Goal: Task Accomplishment & Management: Complete application form

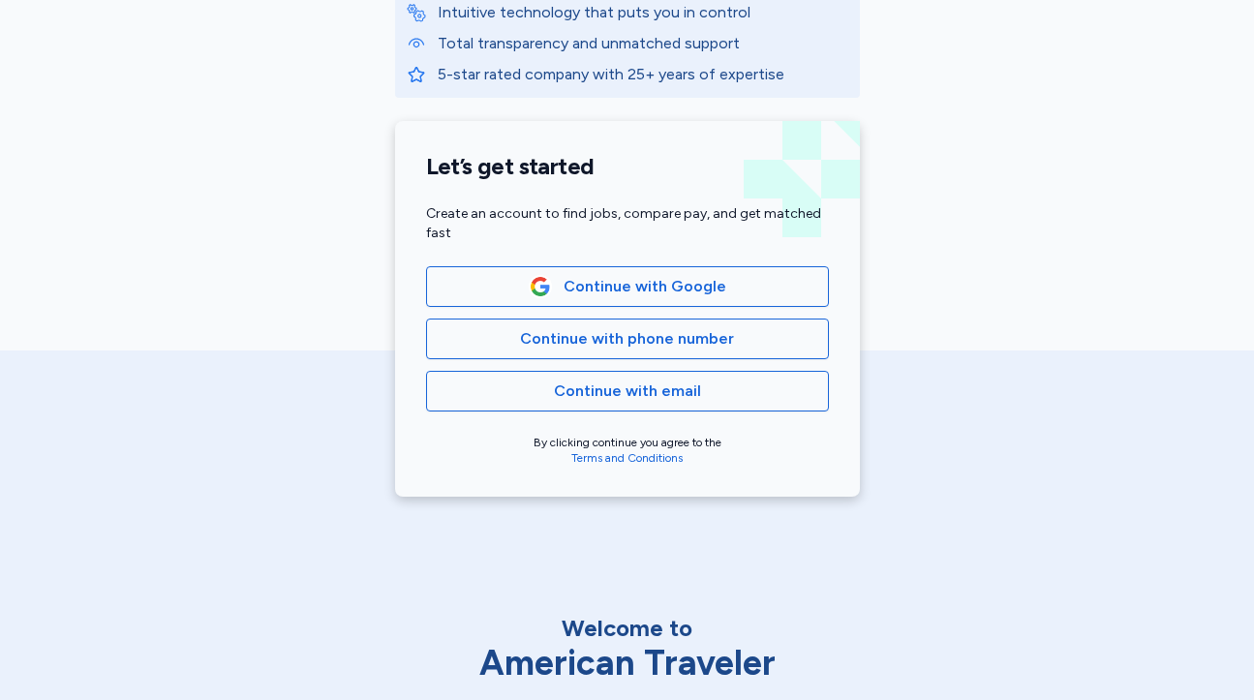
scroll to position [434, 0]
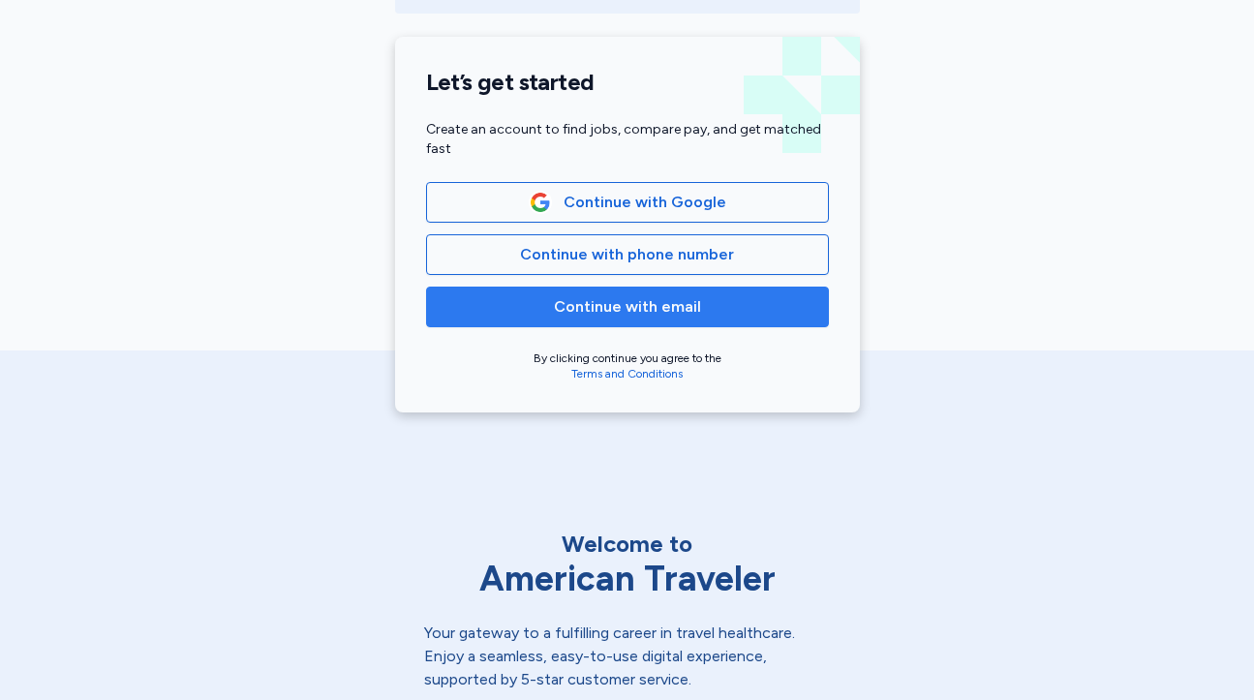
click at [550, 320] on button "Continue with email" at bounding box center [627, 307] width 403 height 41
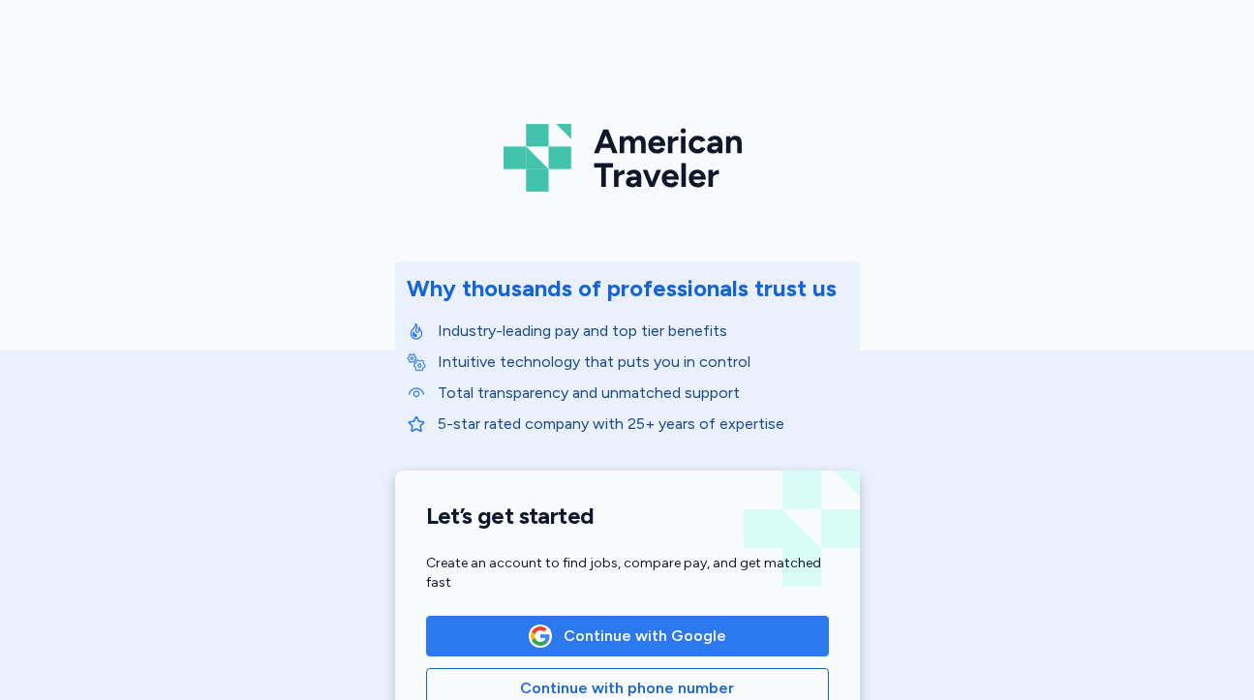
click at [640, 627] on span "Continue with Google" at bounding box center [644, 635] width 163 height 23
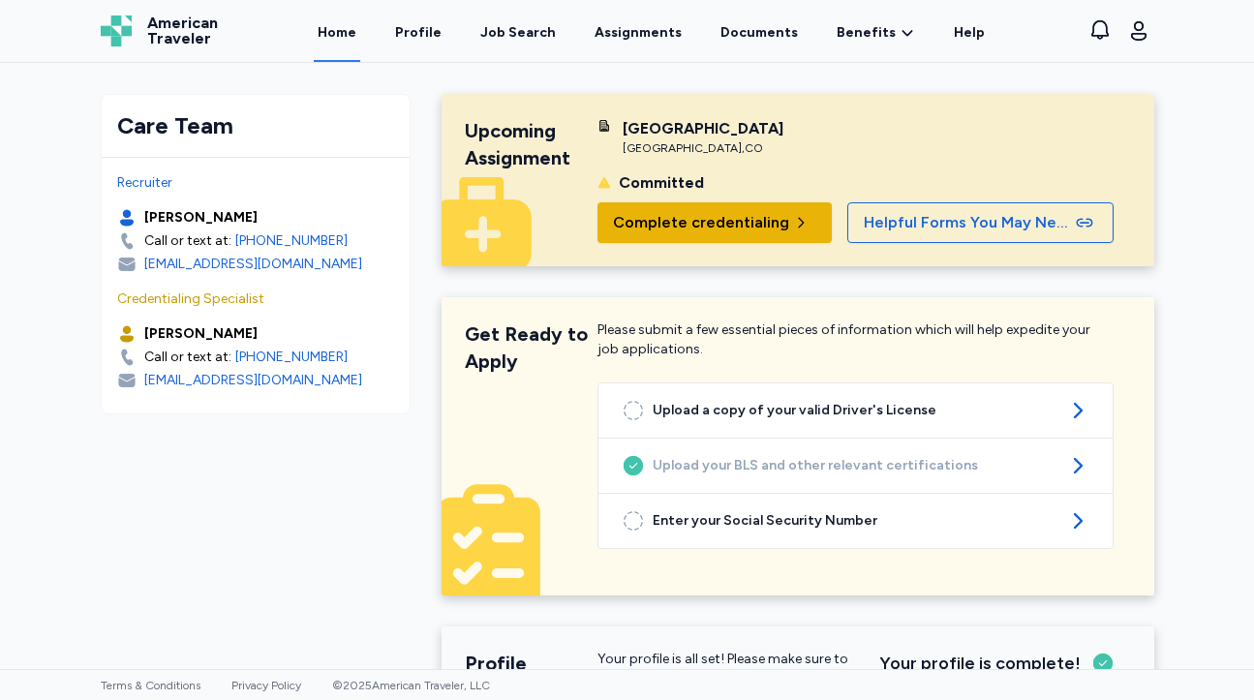
click at [753, 224] on span "Complete credentialing" at bounding box center [701, 222] width 176 height 23
click at [740, 227] on span "Complete credentialing" at bounding box center [701, 222] width 176 height 23
click at [701, 222] on span "Complete credentialing" at bounding box center [701, 222] width 176 height 23
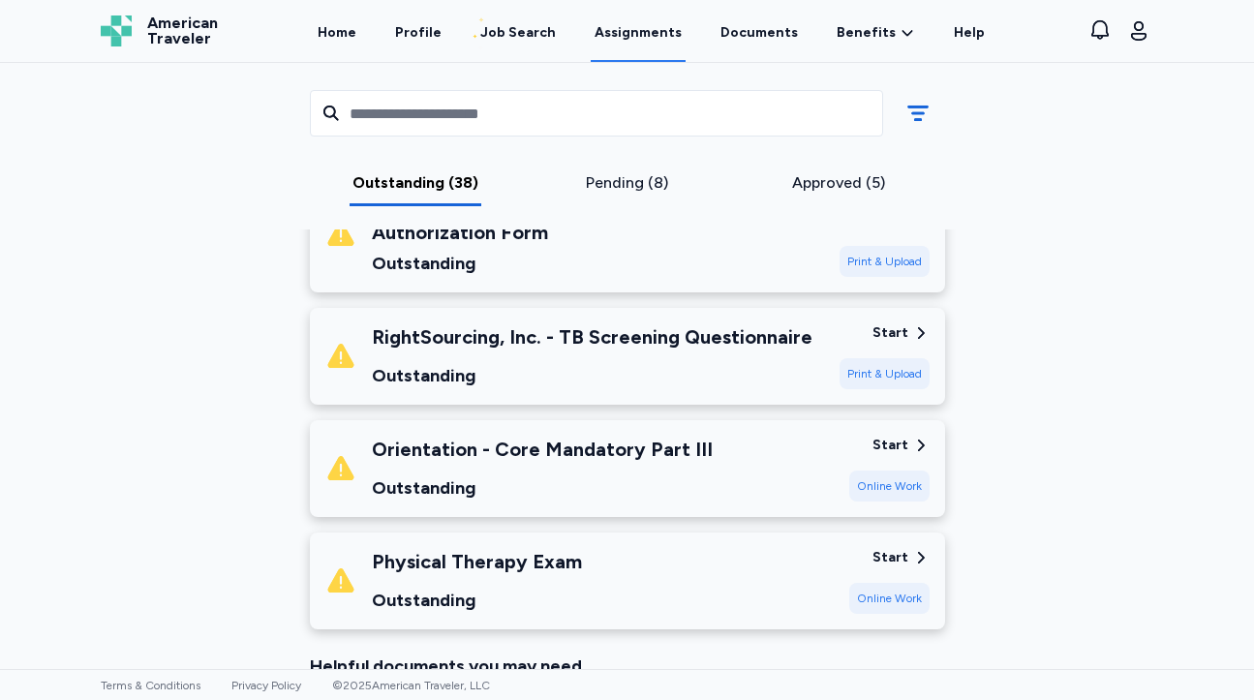
scroll to position [4210, 0]
